Goal: Transaction & Acquisition: Purchase product/service

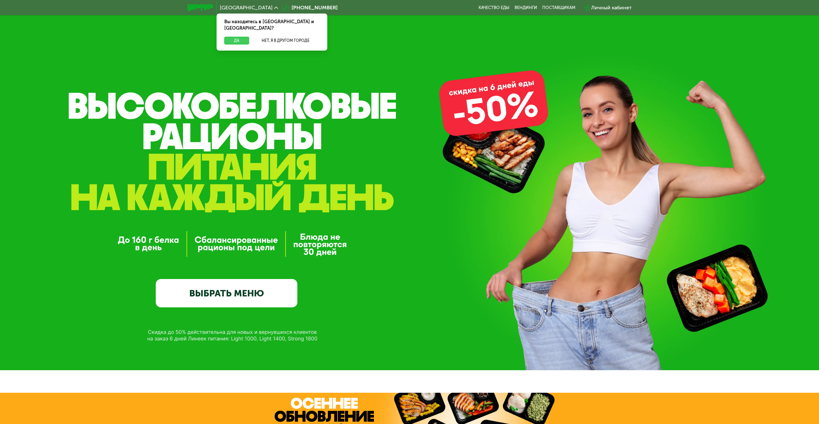
click at [235, 37] on button "Да" at bounding box center [236, 41] width 25 height 8
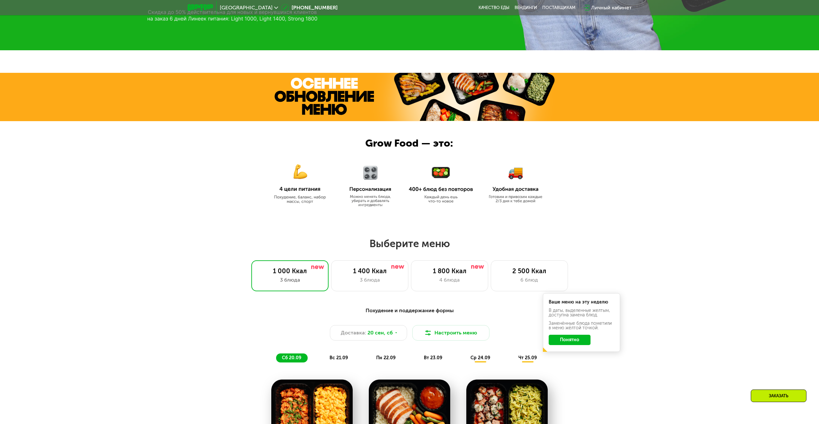
scroll to position [386, 0]
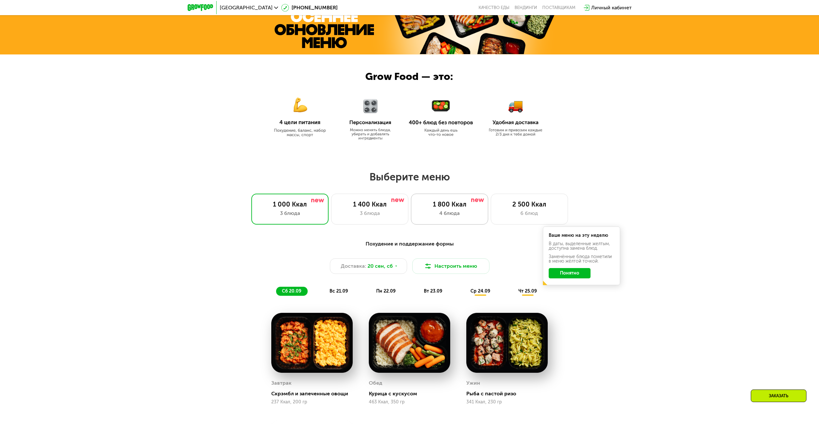
click at [454, 213] on div "4 блюда" at bounding box center [450, 213] width 64 height 8
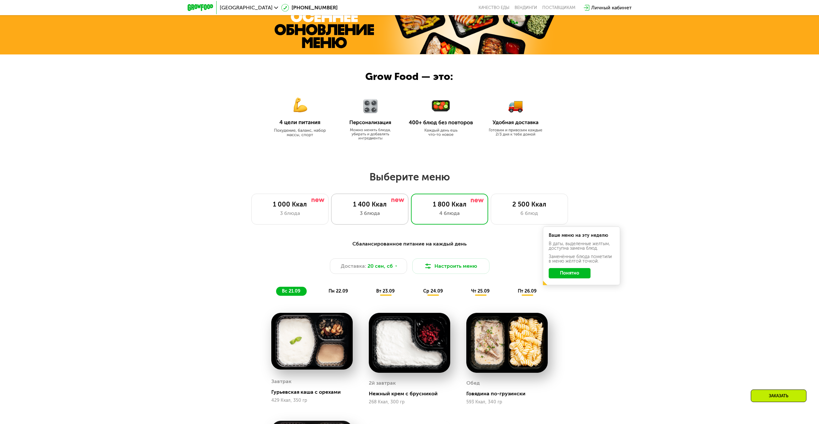
click at [375, 215] on div "3 блюда" at bounding box center [370, 213] width 64 height 8
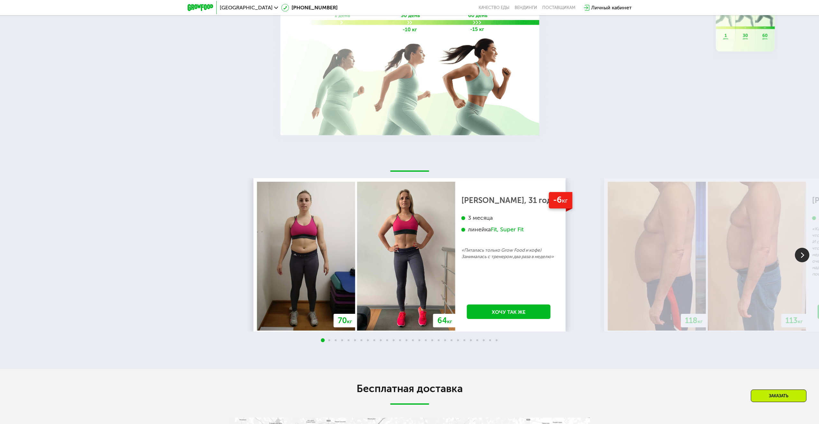
scroll to position [1191, 0]
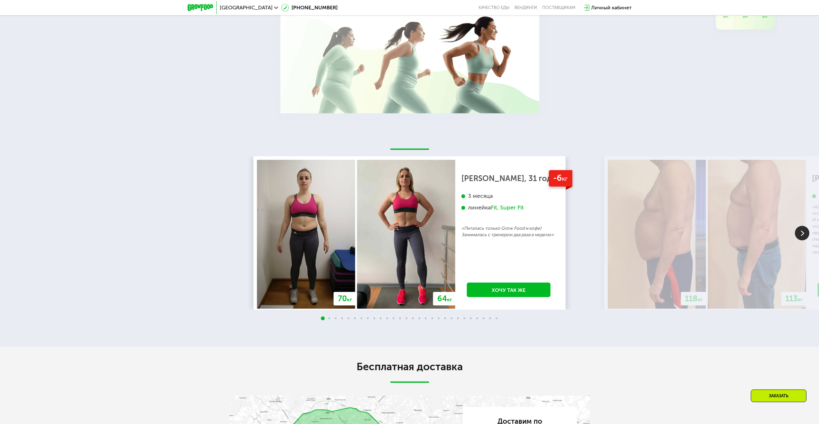
click at [682, 245] on img at bounding box center [657, 234] width 98 height 149
click at [771, 248] on img at bounding box center [757, 234] width 98 height 149
click at [804, 232] on img at bounding box center [802, 233] width 14 height 14
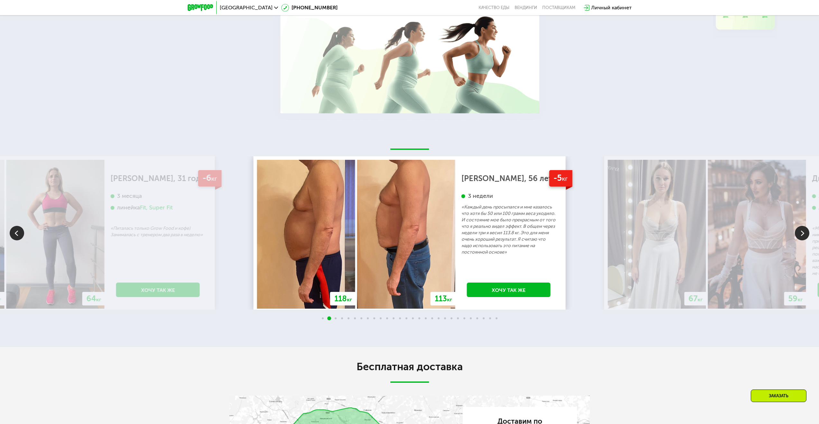
click at [804, 232] on img at bounding box center [802, 233] width 14 height 14
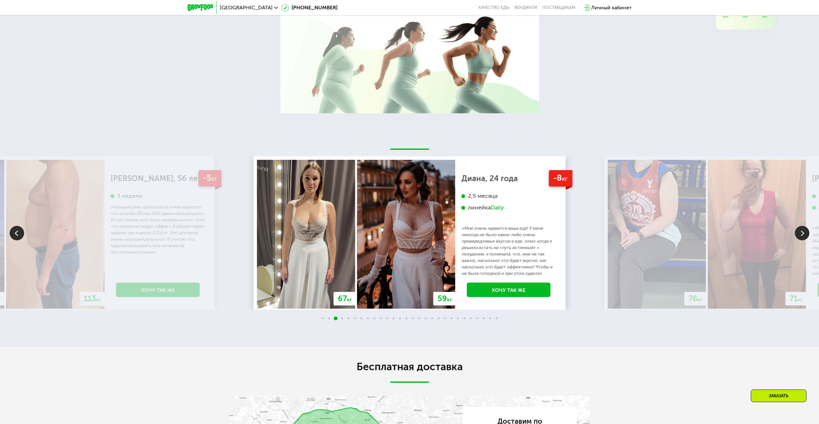
click at [609, 344] on div "70 кг 64 кг -6 кг [PERSON_NAME], 31 год 3 месяца линейка Fit, Super Fit «Питала…" at bounding box center [409, 233] width 819 height 227
click at [799, 234] on img at bounding box center [802, 233] width 14 height 14
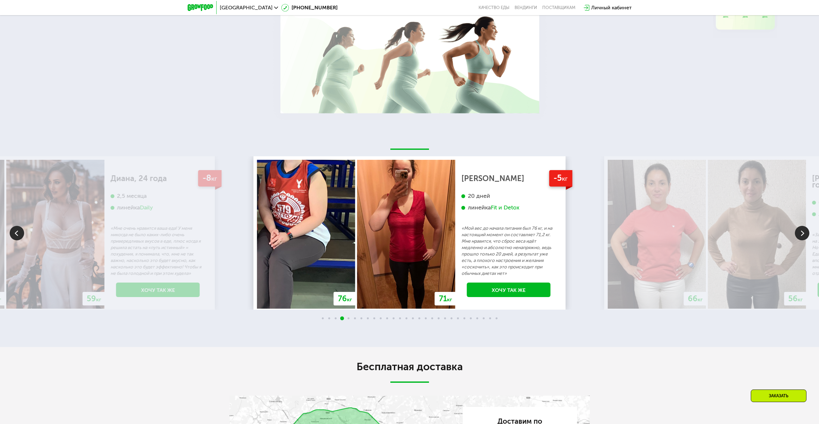
click at [799, 234] on img at bounding box center [802, 233] width 14 height 14
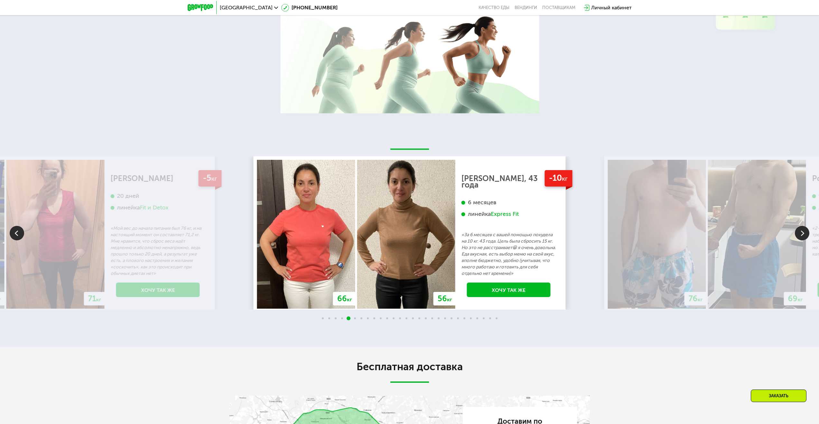
click at [799, 234] on img at bounding box center [802, 233] width 14 height 14
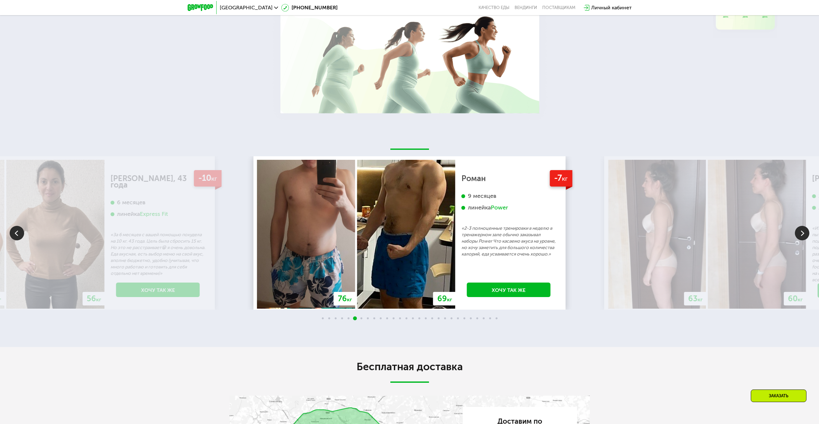
click at [799, 234] on img at bounding box center [802, 233] width 14 height 14
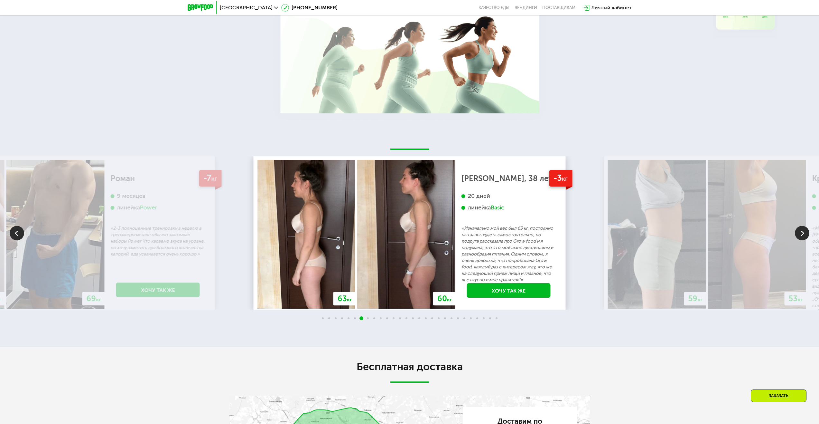
click at [799, 234] on img at bounding box center [802, 233] width 14 height 14
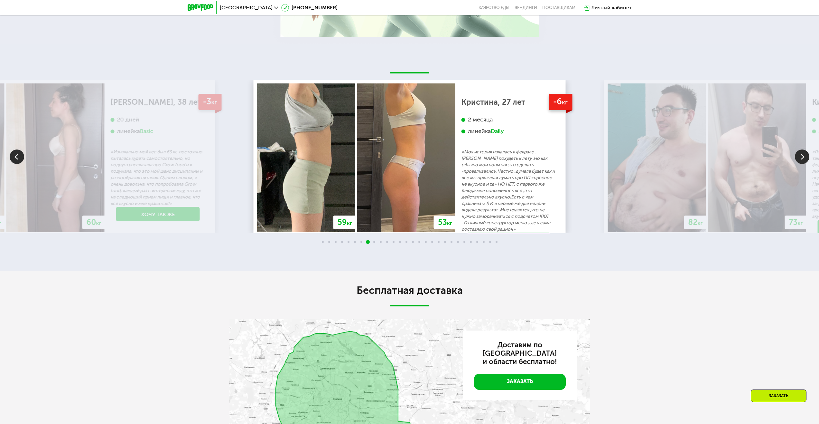
scroll to position [1224, 0]
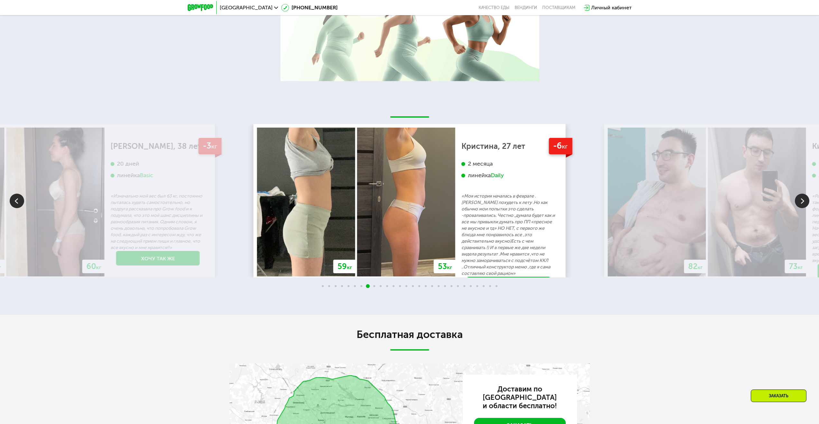
click at [806, 208] on img at bounding box center [802, 201] width 14 height 14
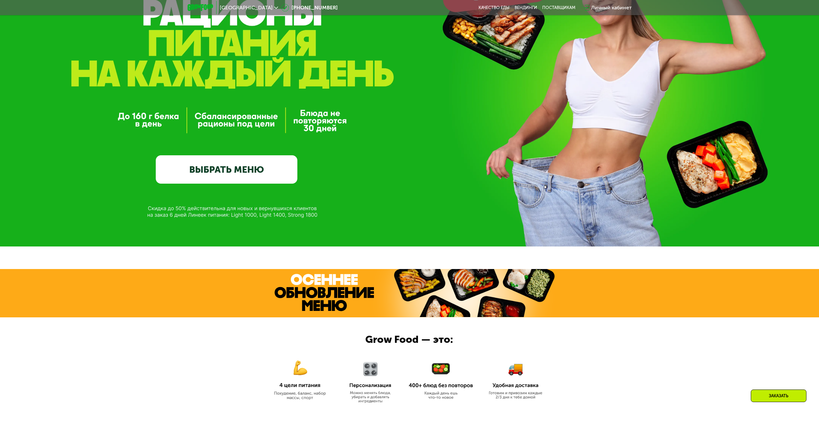
scroll to position [0, 0]
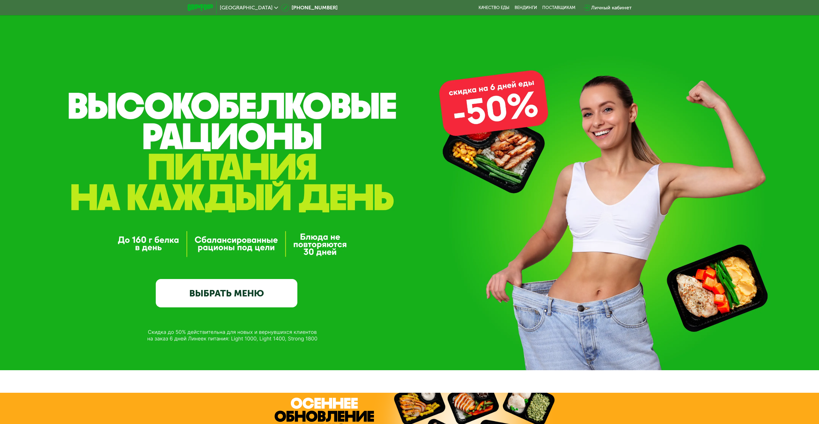
click at [224, 295] on link "ВЫБРАТЬ МЕНЮ" at bounding box center [227, 293] width 142 height 28
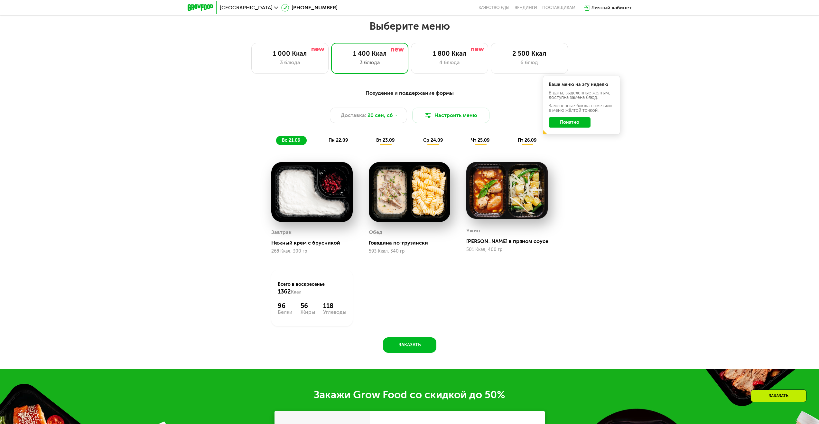
scroll to position [544, 0]
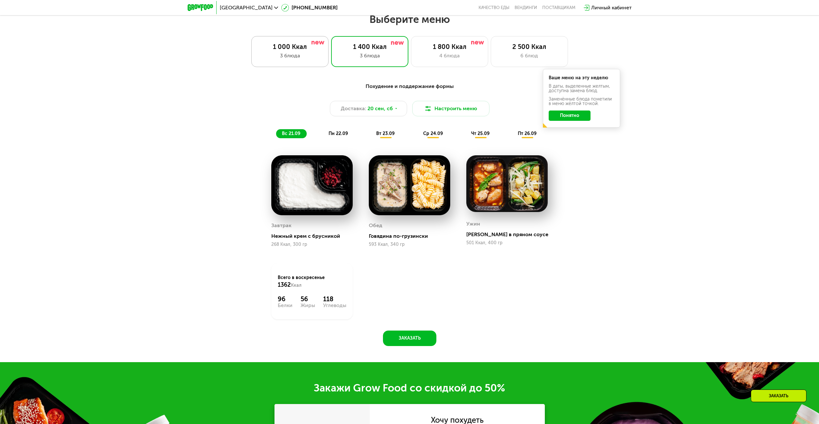
click at [303, 62] on div "1 000 Ккал 3 блюда" at bounding box center [289, 51] width 77 height 31
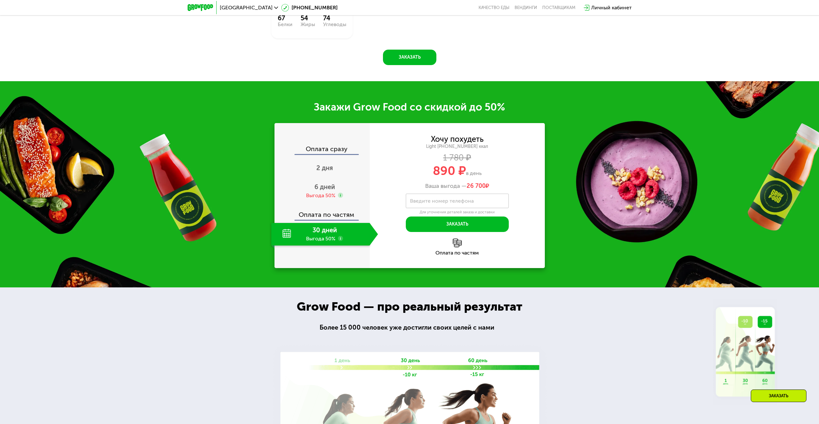
scroll to position [769, 0]
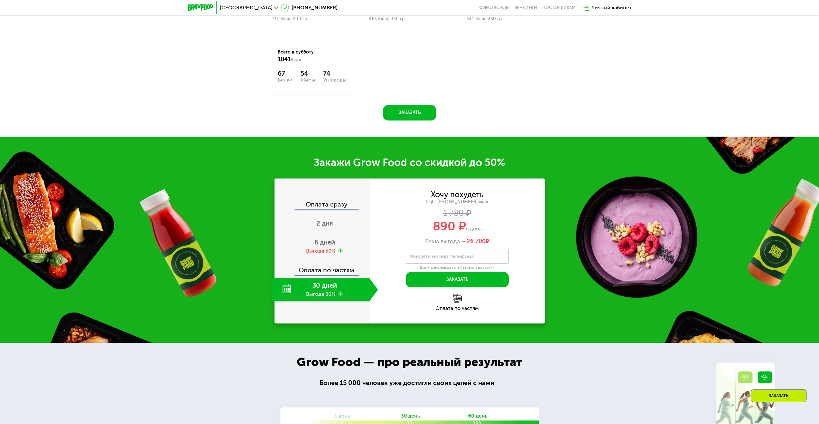
click at [277, 292] on div "30 дней Выгода 50%" at bounding box center [320, 289] width 99 height 23
drag, startPoint x: 294, startPoint y: 293, endPoint x: 314, endPoint y: 294, distance: 19.4
click at [295, 293] on div "30 дней Выгода 50%" at bounding box center [320, 289] width 99 height 23
click at [341, 296] on use at bounding box center [340, 293] width 5 height 5
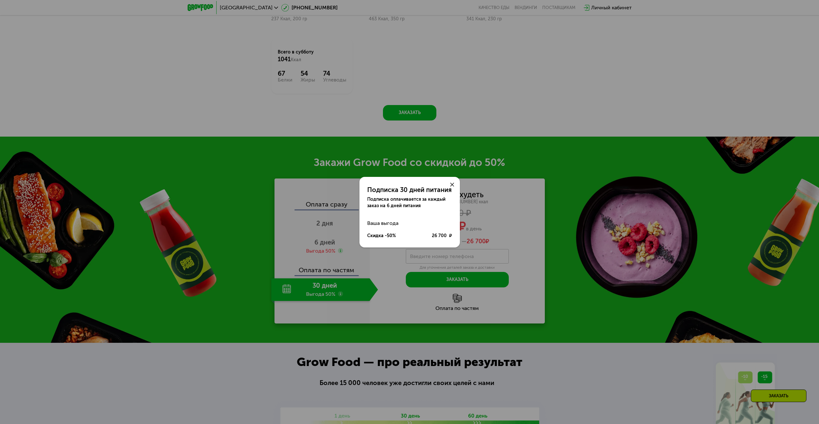
click at [452, 184] on icon at bounding box center [452, 185] width 4 height 4
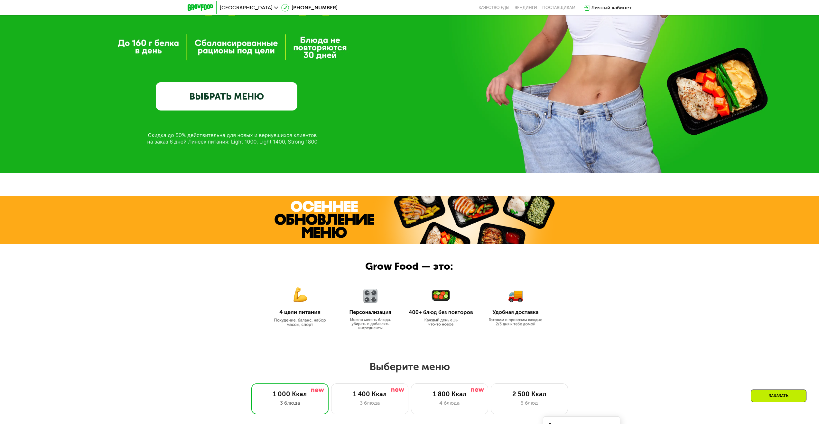
scroll to position [0, 0]
